Goal: Task Accomplishment & Management: Use online tool/utility

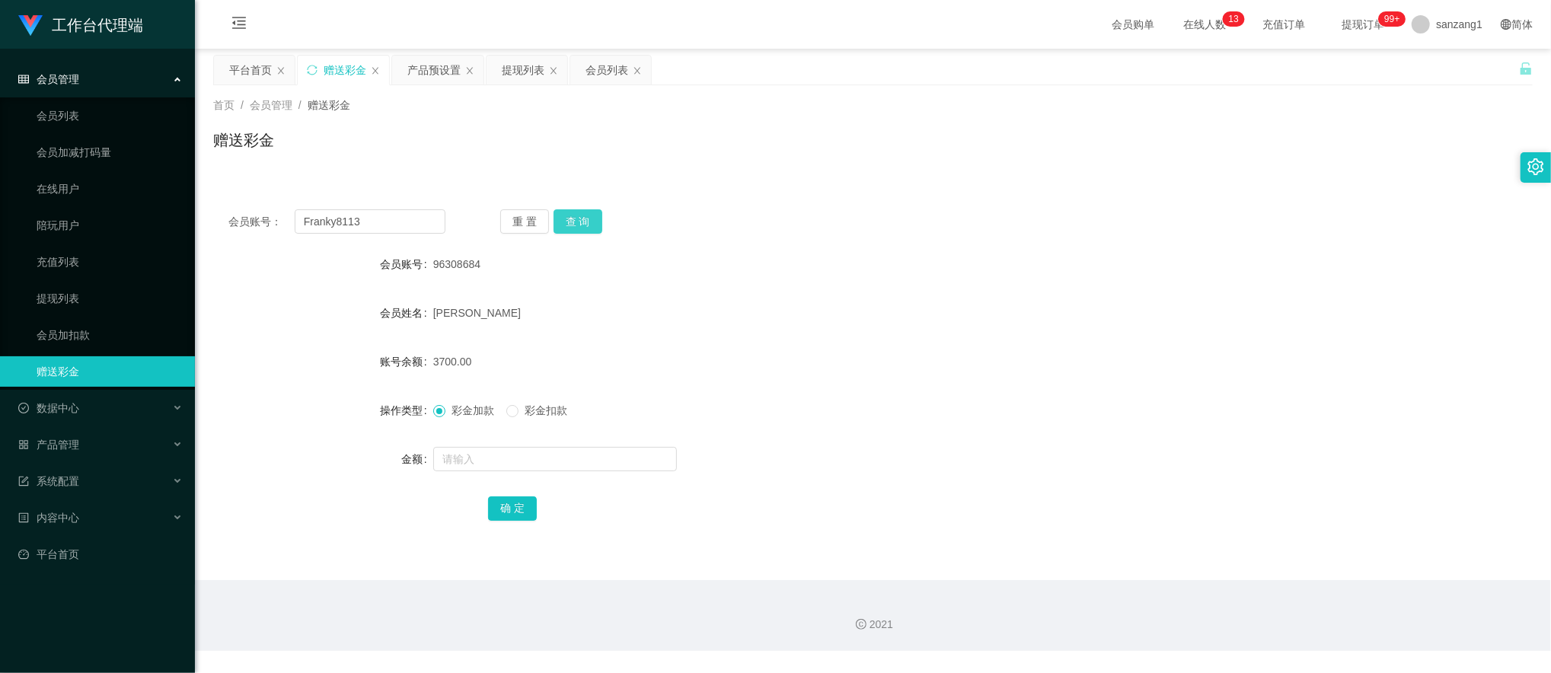
click at [566, 222] on button "查 询" at bounding box center [578, 221] width 49 height 24
drag, startPoint x: 369, startPoint y: 215, endPoint x: 205, endPoint y: 198, distance: 165.3
click at [205, 198] on main "关闭左侧 关闭右侧 关闭其它 刷新页面 平台首页 赠送彩金 产品预设置 提现列表 会员列表 首页 / 会员管理 / 赠送彩金 / 赠送彩金 会员账号： Fra…" at bounding box center [873, 314] width 1356 height 531
paste input "96308684"
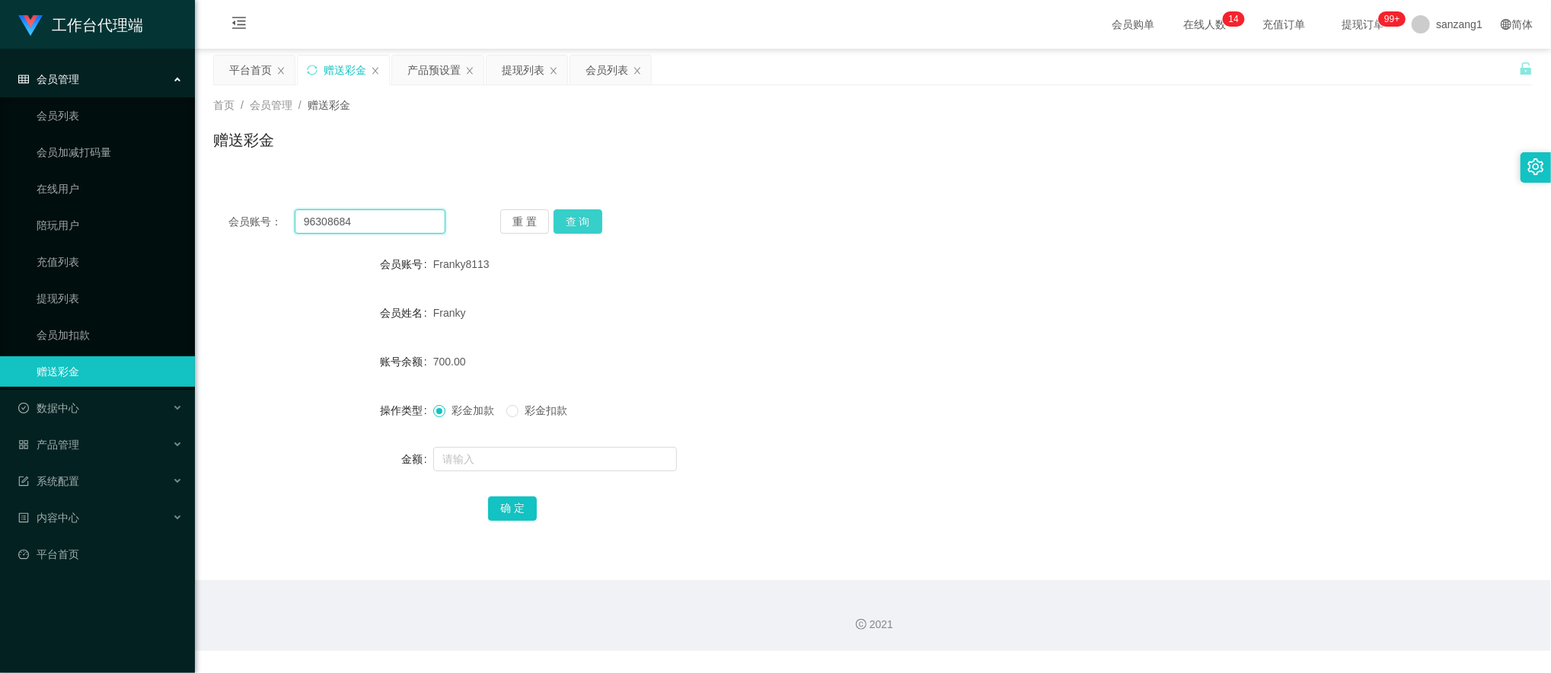
type input "96308684"
click at [586, 228] on button "查 询" at bounding box center [578, 221] width 49 height 24
drag, startPoint x: 369, startPoint y: 230, endPoint x: 262, endPoint y: 224, distance: 107.5
click at [262, 224] on div "会员账号： 96308684" at bounding box center [336, 221] width 217 height 24
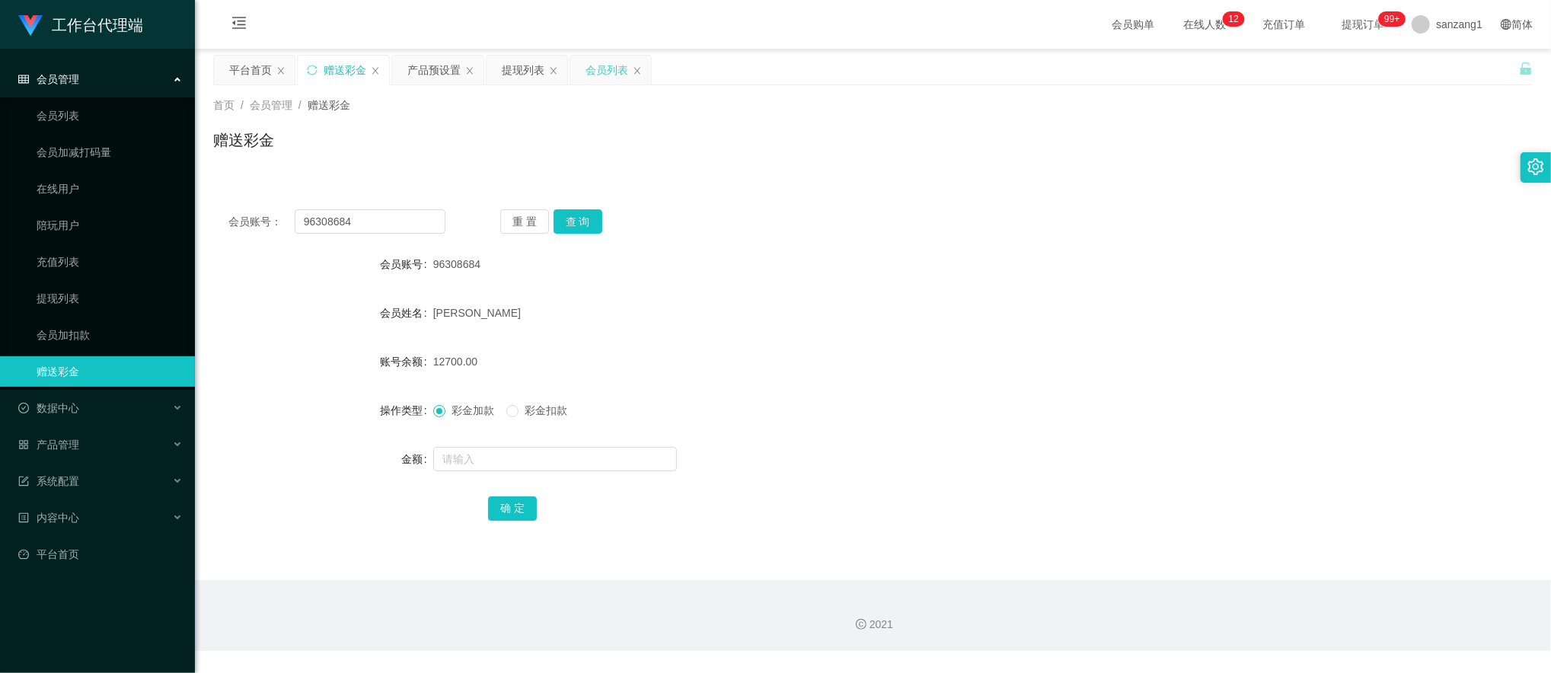
click at [615, 74] on div "会员列表" at bounding box center [607, 70] width 43 height 29
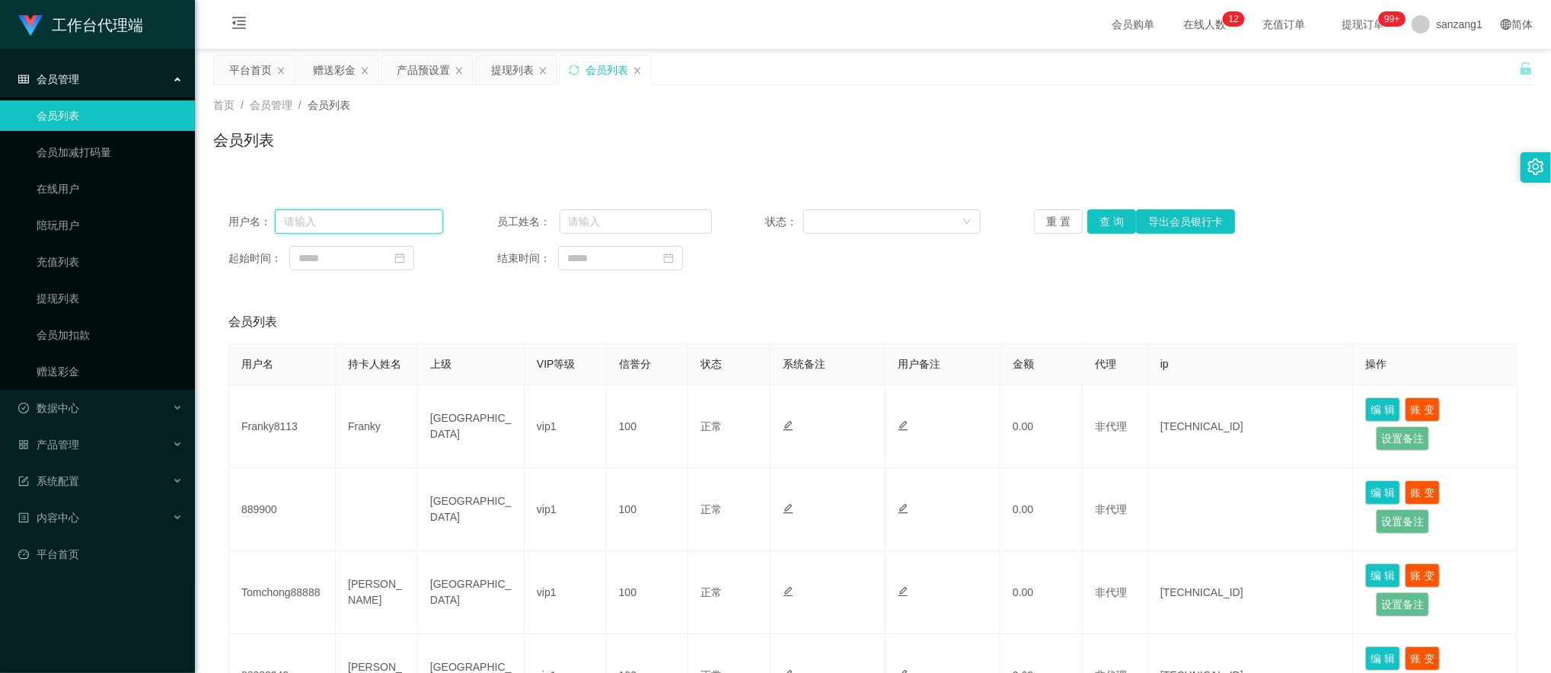
click at [365, 225] on input "text" at bounding box center [359, 221] width 168 height 24
paste input "Stanley"
type input "Stanley"
click at [1118, 224] on button "查 询" at bounding box center [1111, 221] width 49 height 24
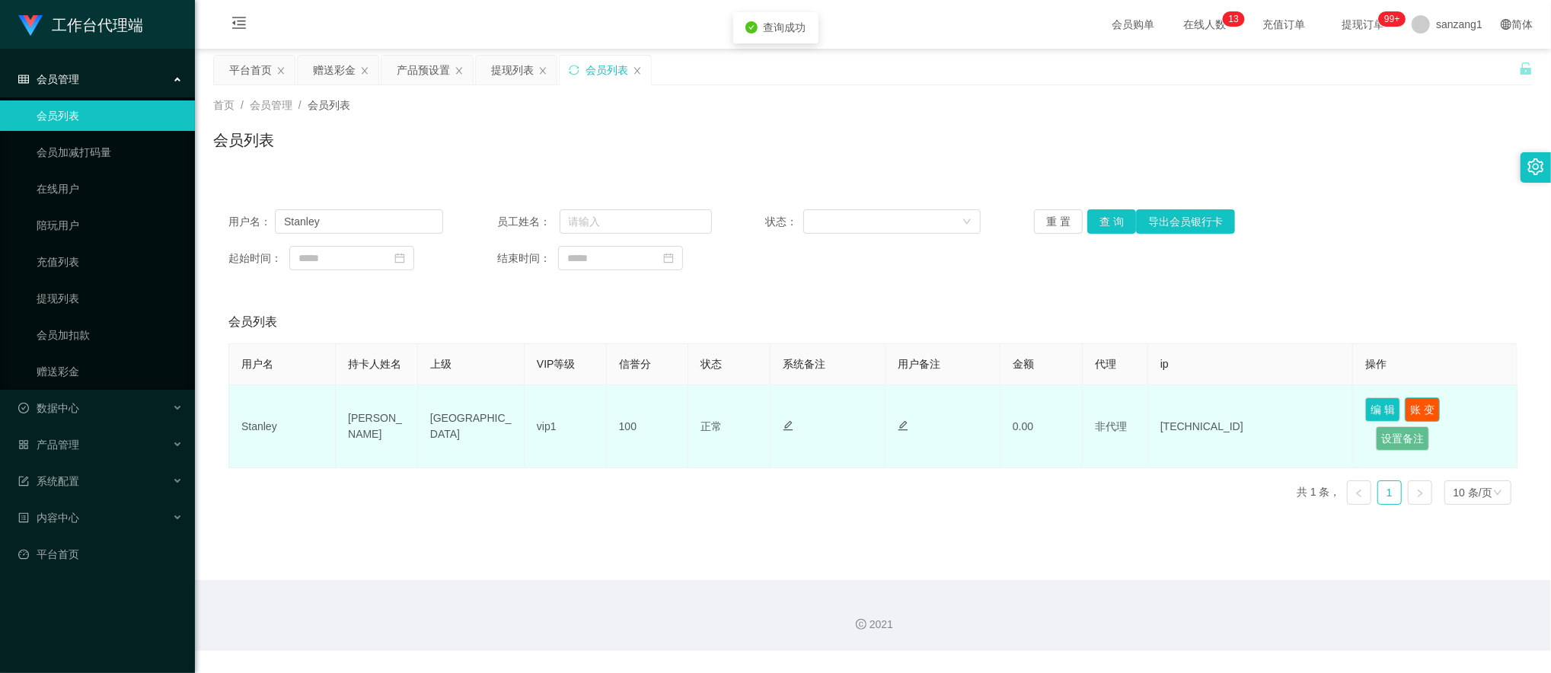
click at [1411, 417] on button "账 变" at bounding box center [1422, 409] width 35 height 24
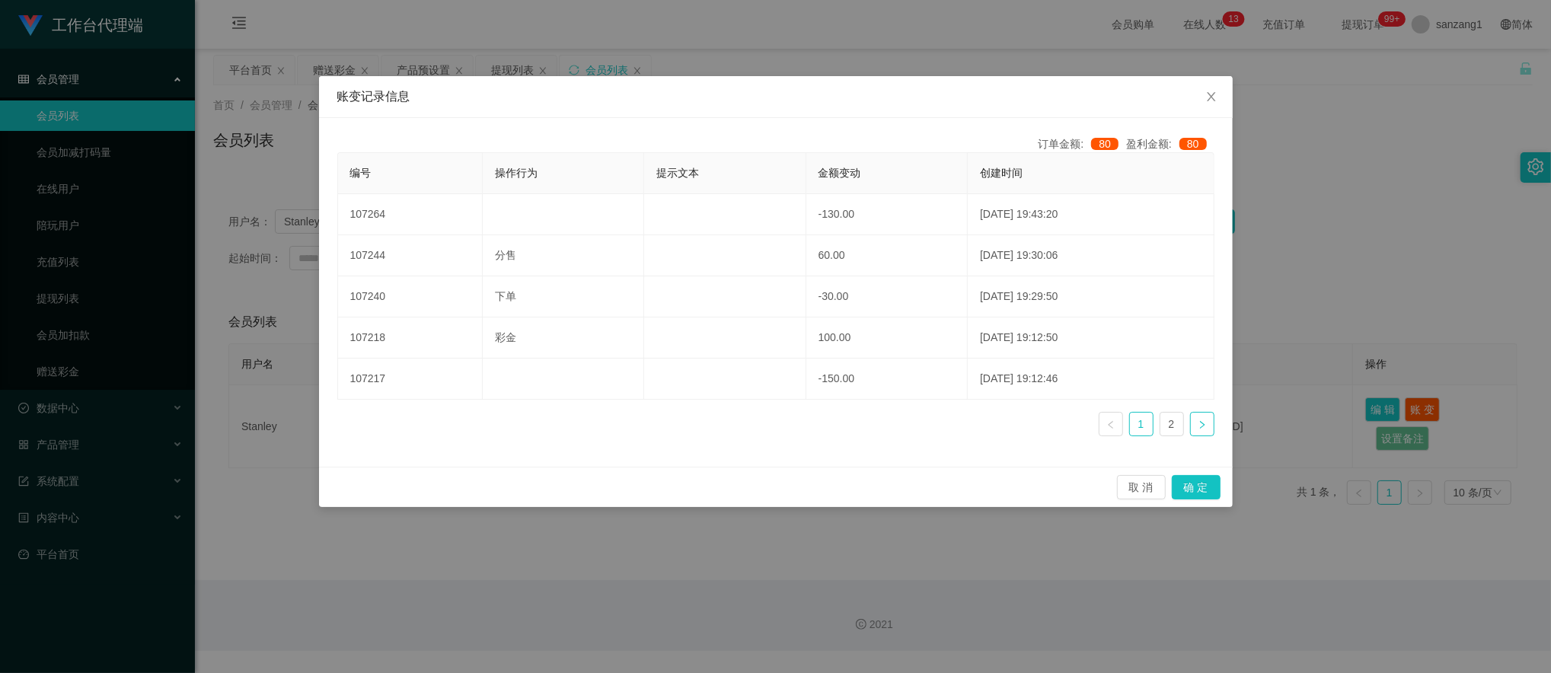
click at [1209, 430] on link at bounding box center [1202, 424] width 24 height 24
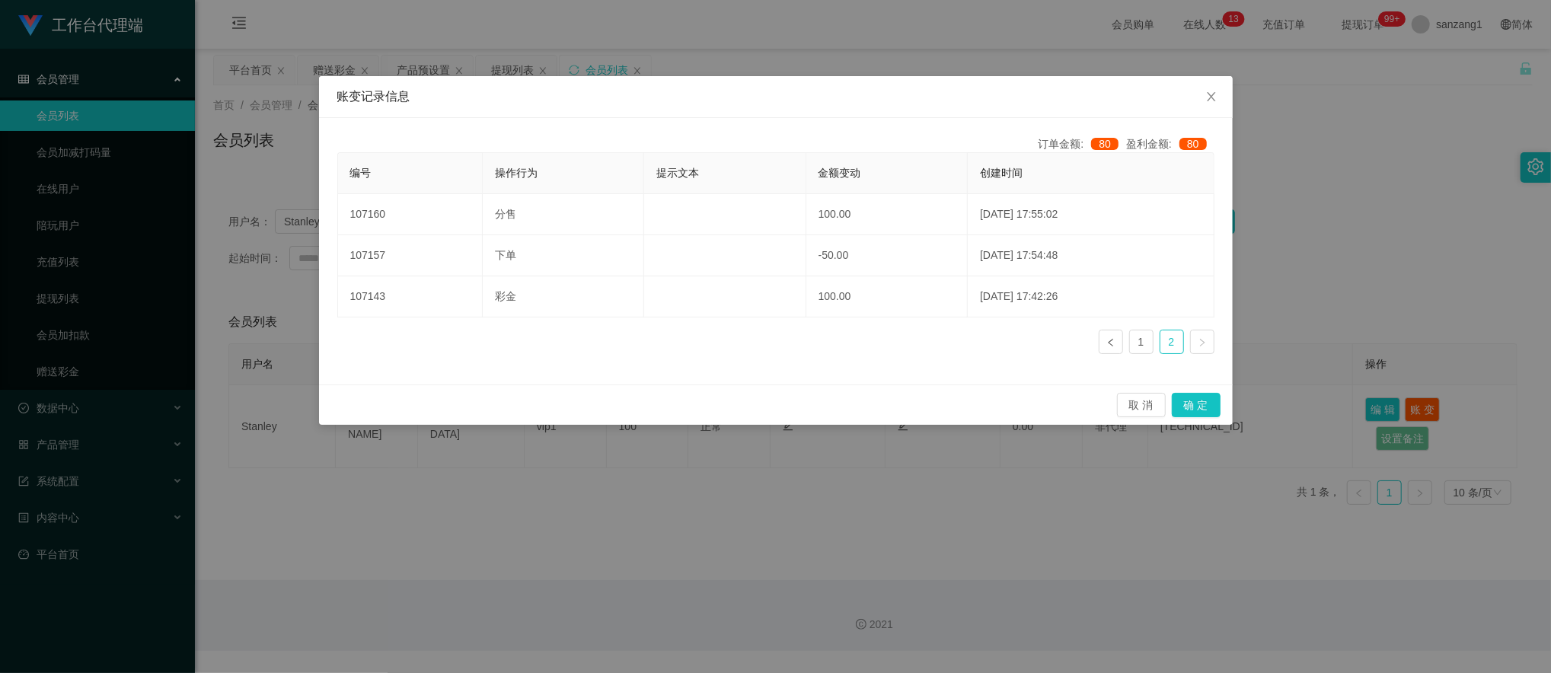
click at [1097, 339] on div "编号 操作行为 提示文本 金额变动 创建时间 107160 分售 100.00 [DATE] 17:55:02 107157 下单 -50.00 [DATE]…" at bounding box center [775, 259] width 877 height 214
click at [1107, 346] on icon "图标: left" at bounding box center [1110, 342] width 9 height 9
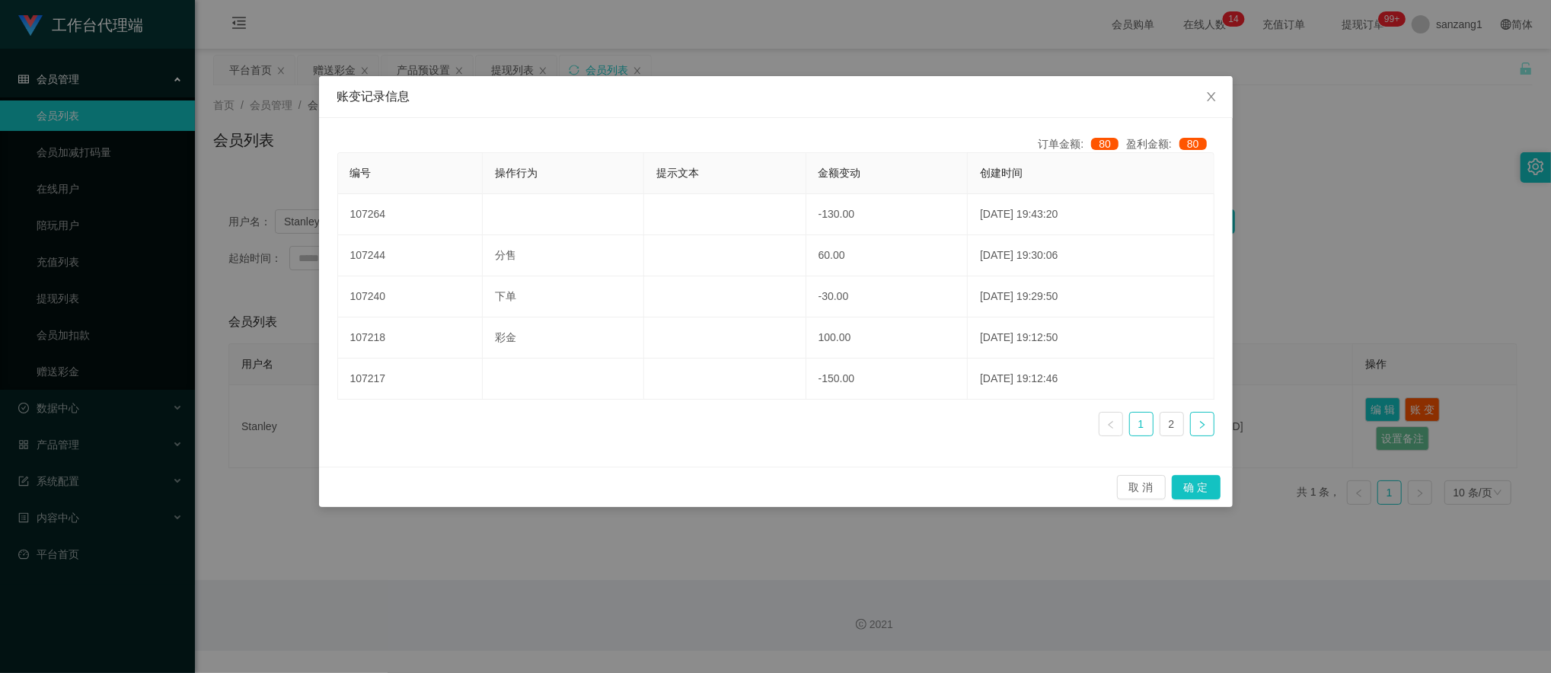
click at [1204, 429] on icon "图标: right" at bounding box center [1202, 424] width 9 height 9
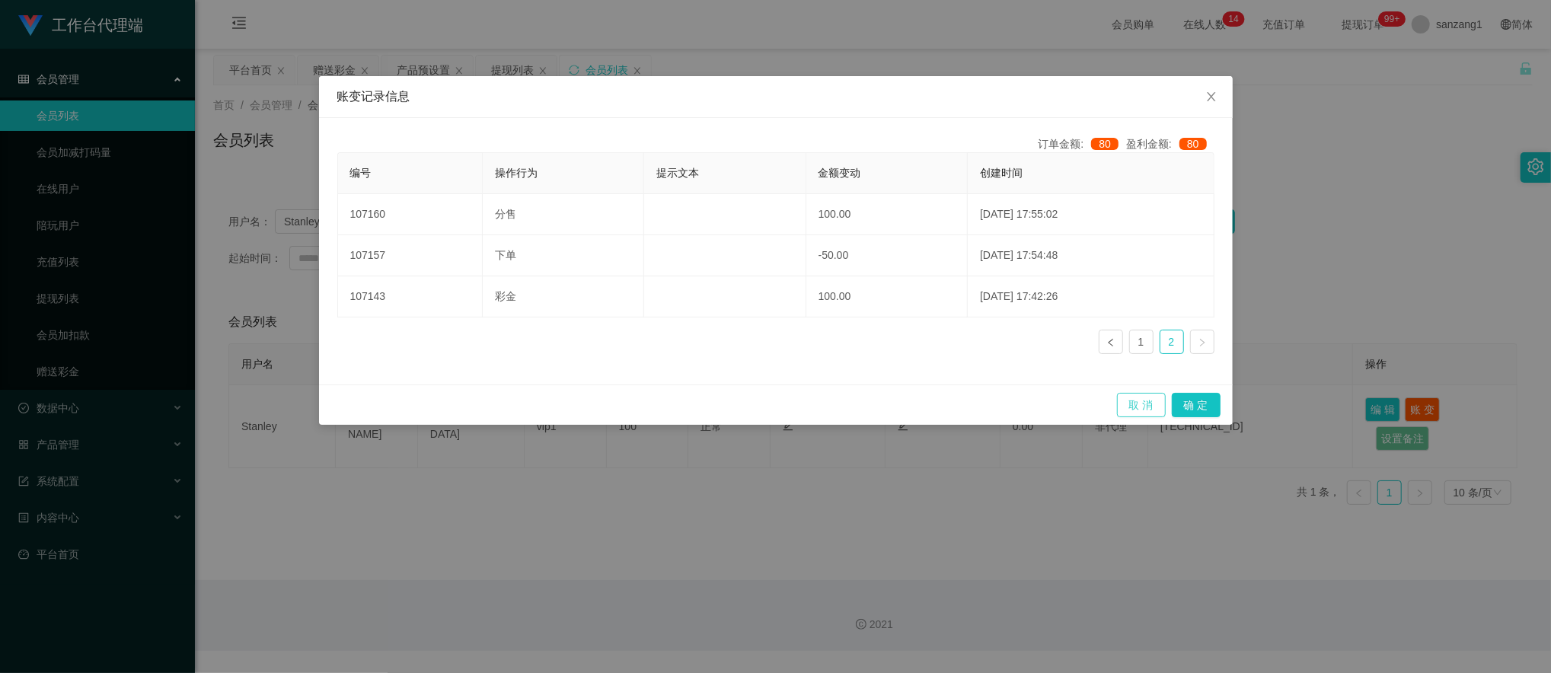
click at [1130, 406] on button "取 消" at bounding box center [1141, 405] width 49 height 24
